Goal: Task Accomplishment & Management: Complete application form

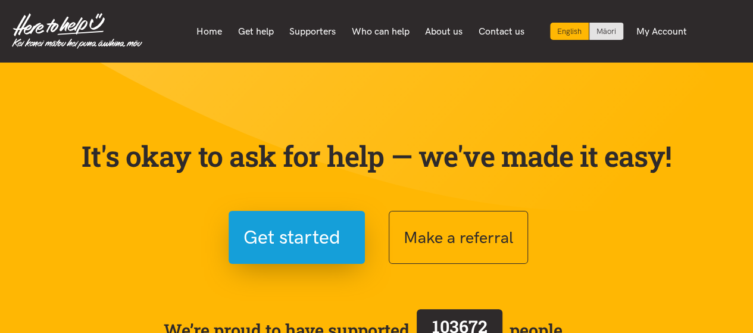
click at [376, 104] on section "It's okay to ask for help — we've made it easy! Get started Make a referral We’…" at bounding box center [376, 270] width 753 height 415
click at [342, 110] on div "It's okay to ask for help — we've made it easy! Get started Make a referral We’…" at bounding box center [376, 265] width 619 height 310
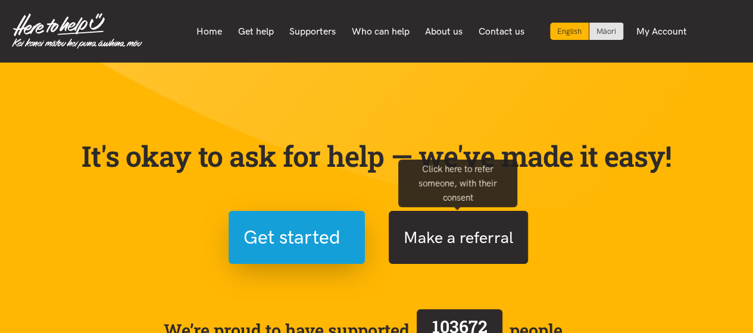
click at [410, 230] on button "Make a referral" at bounding box center [458, 237] width 139 height 53
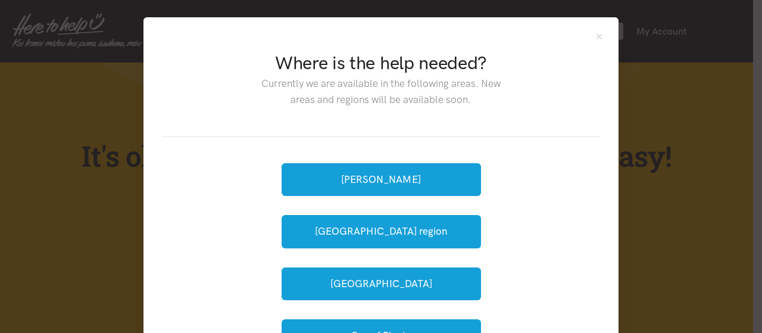
scroll to position [105, 0]
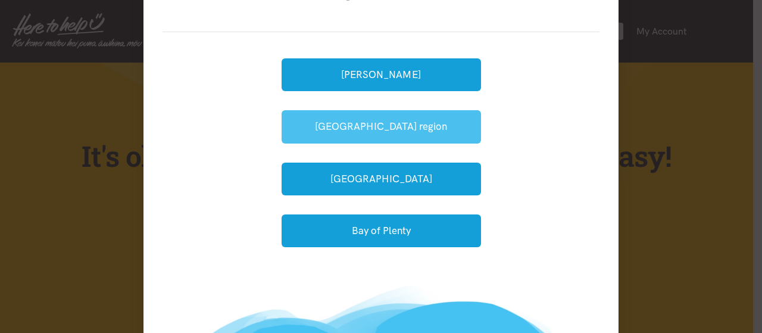
click at [336, 122] on button "[GEOGRAPHIC_DATA] region" at bounding box center [381, 126] width 199 height 33
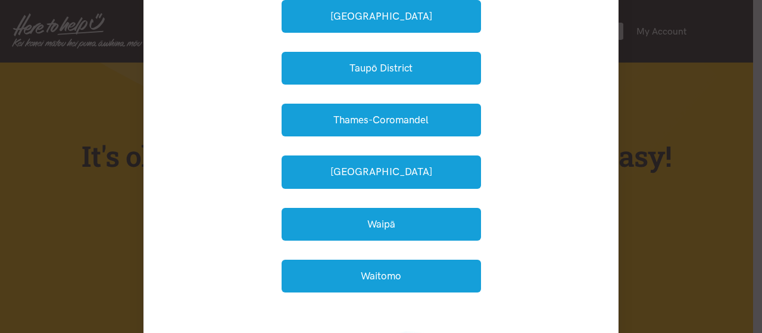
scroll to position [411, 0]
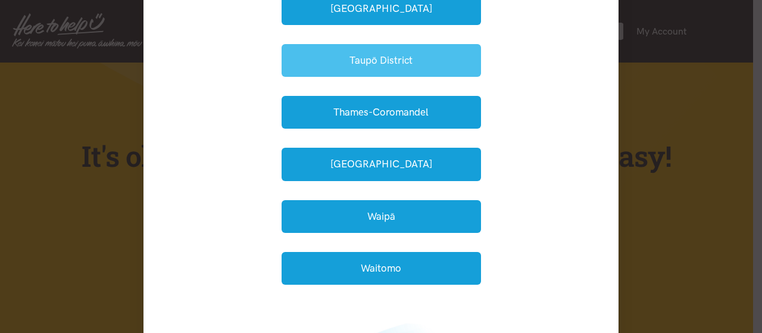
click at [338, 52] on button "Taupō District" at bounding box center [381, 60] width 199 height 33
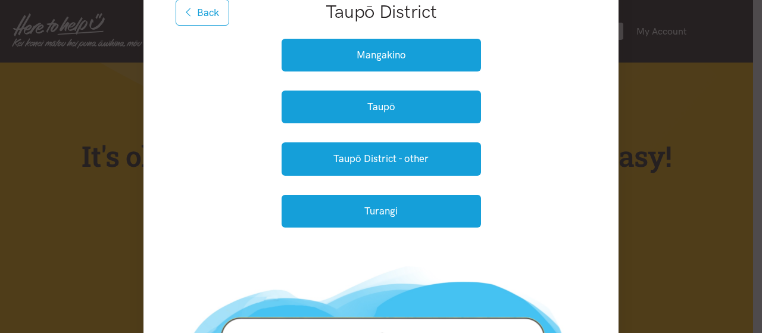
scroll to position [152, 0]
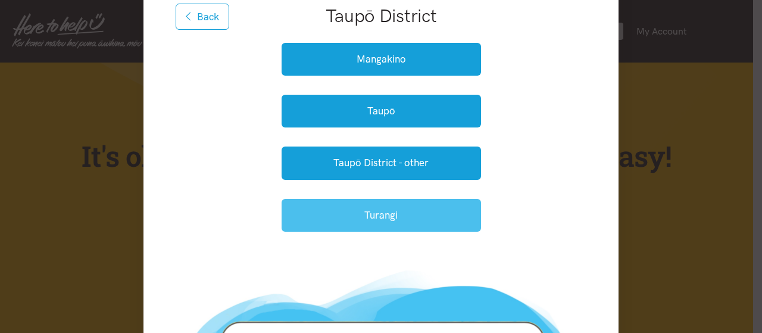
click at [332, 220] on button "Turangi" at bounding box center [381, 215] width 199 height 33
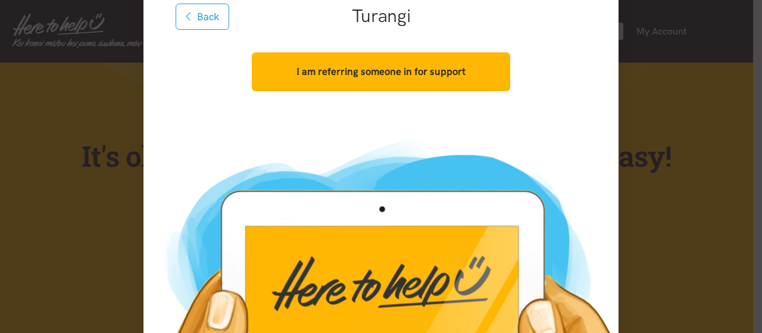
click at [317, 141] on img at bounding box center [380, 260] width 475 height 267
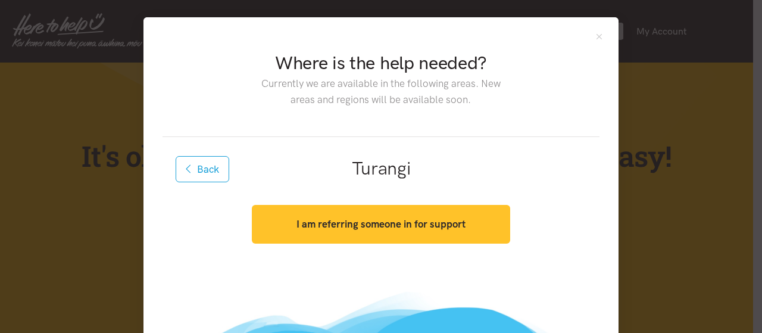
click at [327, 227] on strong "I am referring someone in for support" at bounding box center [380, 224] width 169 height 12
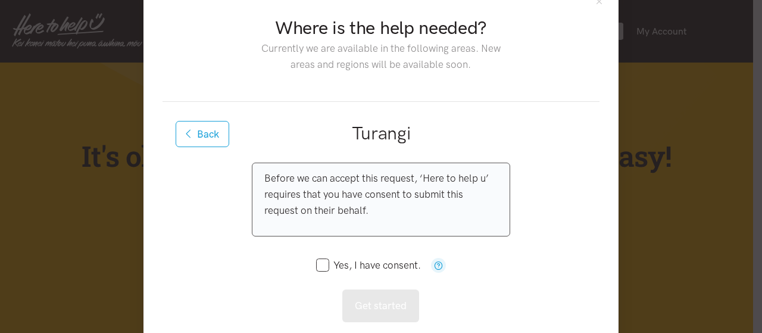
scroll to position [36, 0]
click at [318, 266] on input "Yes, I have consent." at bounding box center [368, 265] width 105 height 10
checkbox input "true"
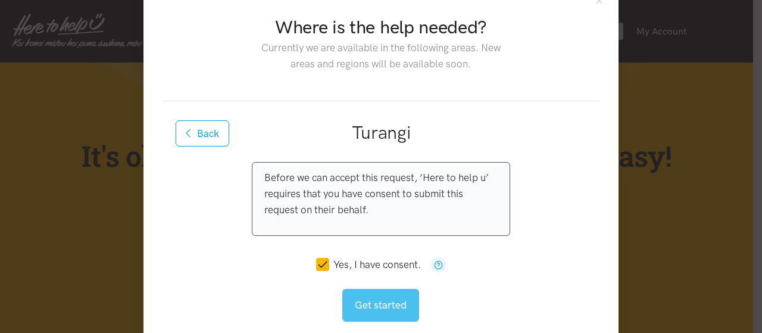
click at [369, 297] on button "Get started" at bounding box center [380, 305] width 77 height 33
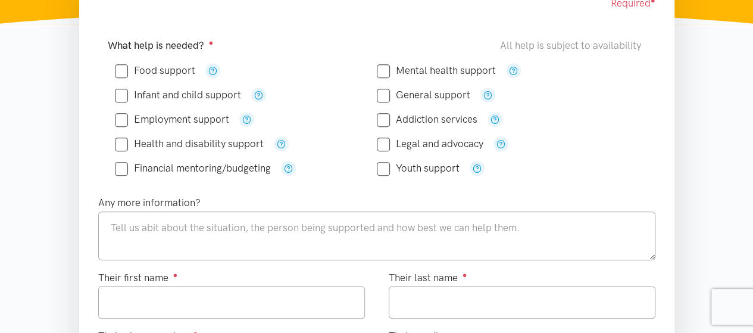
scroll to position [230, 0]
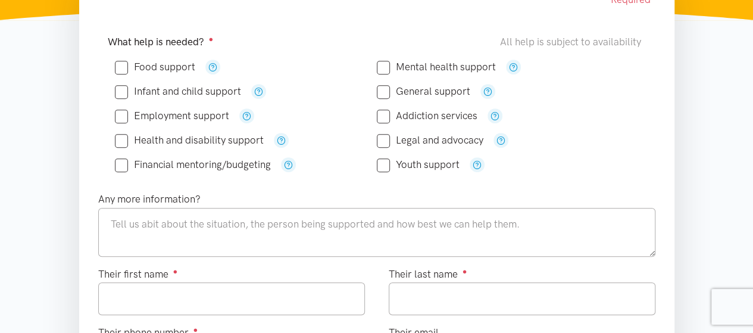
click at [142, 62] on label "Food support" at bounding box center [155, 67] width 80 height 10
click at [142, 62] on input "Food support" at bounding box center [155, 67] width 80 height 10
checkbox input "true"
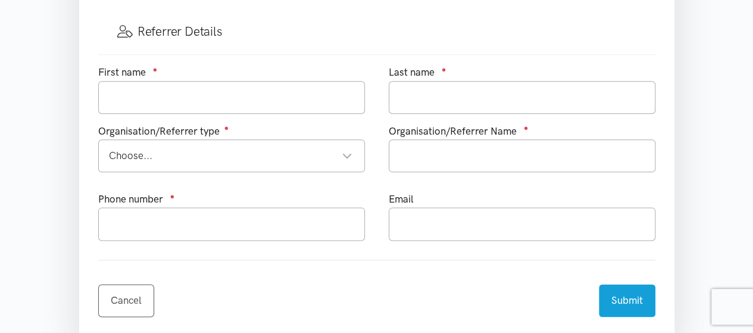
scroll to position [650, 0]
click at [337, 139] on div "Choose... Choose..." at bounding box center [231, 155] width 267 height 33
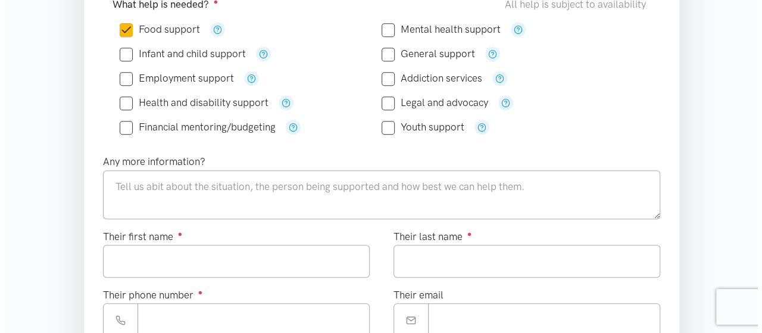
scroll to position [0, 0]
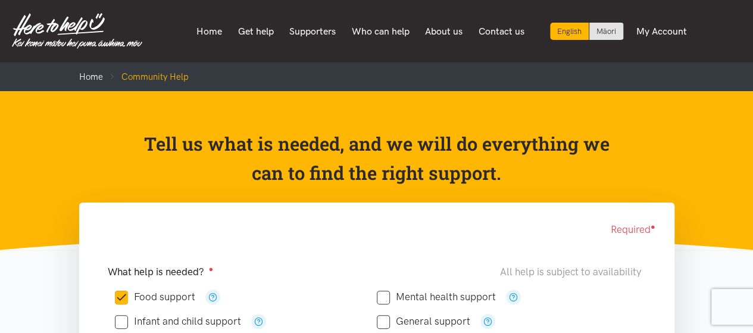
click at [77, 186] on div "Tell us what is needed, and we will do everything we can to find the right supp…" at bounding box center [376, 161] width 619 height 64
click at [263, 30] on link "Get help" at bounding box center [256, 31] width 52 height 25
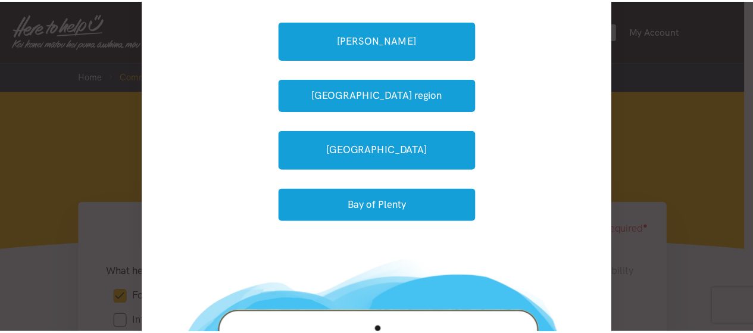
scroll to position [146, 0]
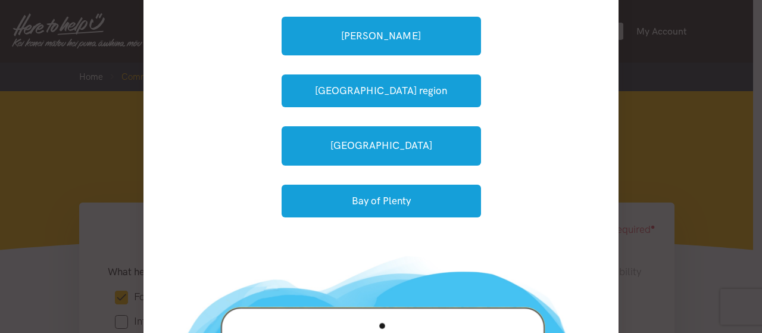
click at [106, 211] on div "Where is the help needed? Currently we are available in the following areas. Ne…" at bounding box center [381, 166] width 762 height 333
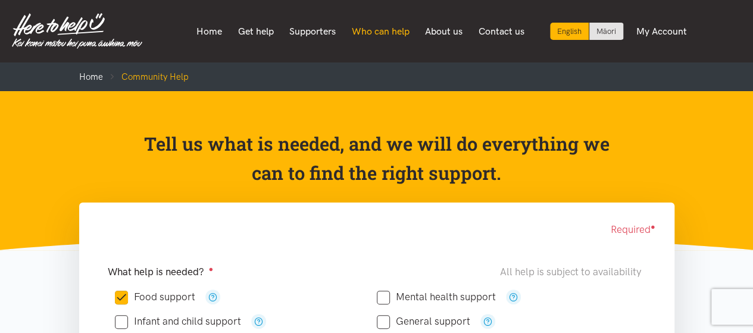
click at [356, 32] on link "Who can help" at bounding box center [381, 31] width 74 height 25
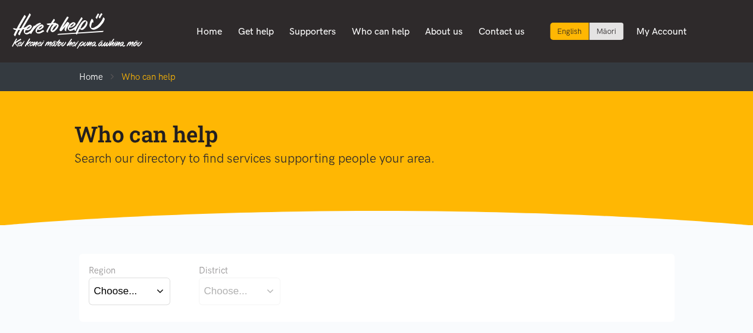
click at [438, 82] on ol "Home Who can help" at bounding box center [376, 77] width 595 height 29
